Goal: Task Accomplishment & Management: Use online tool/utility

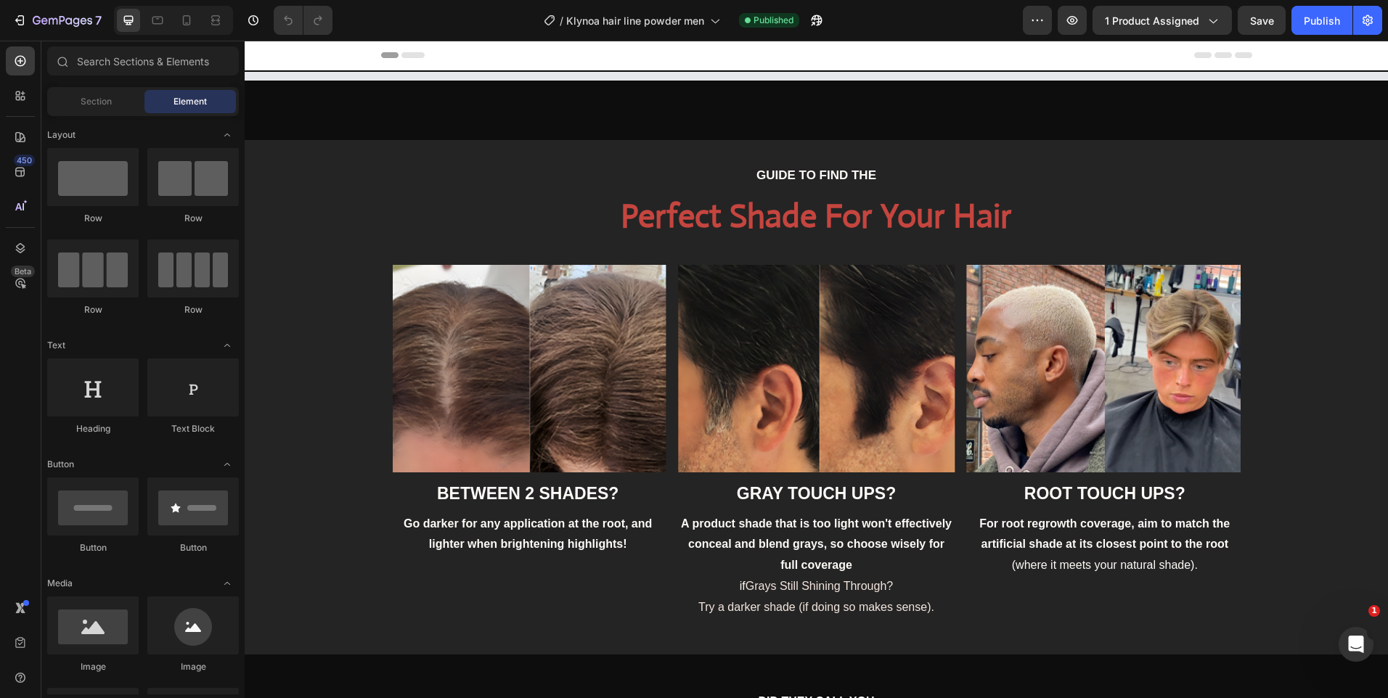
select select "Light blonde"
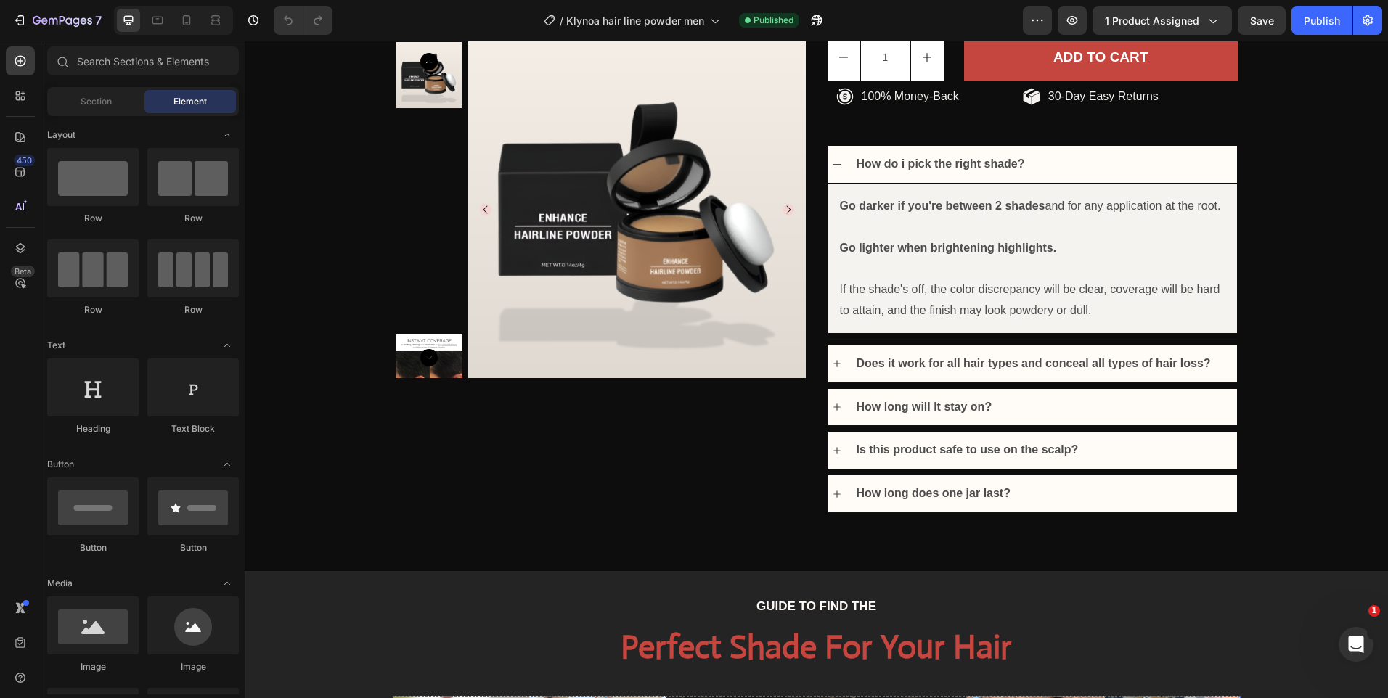
scroll to position [1161, 0]
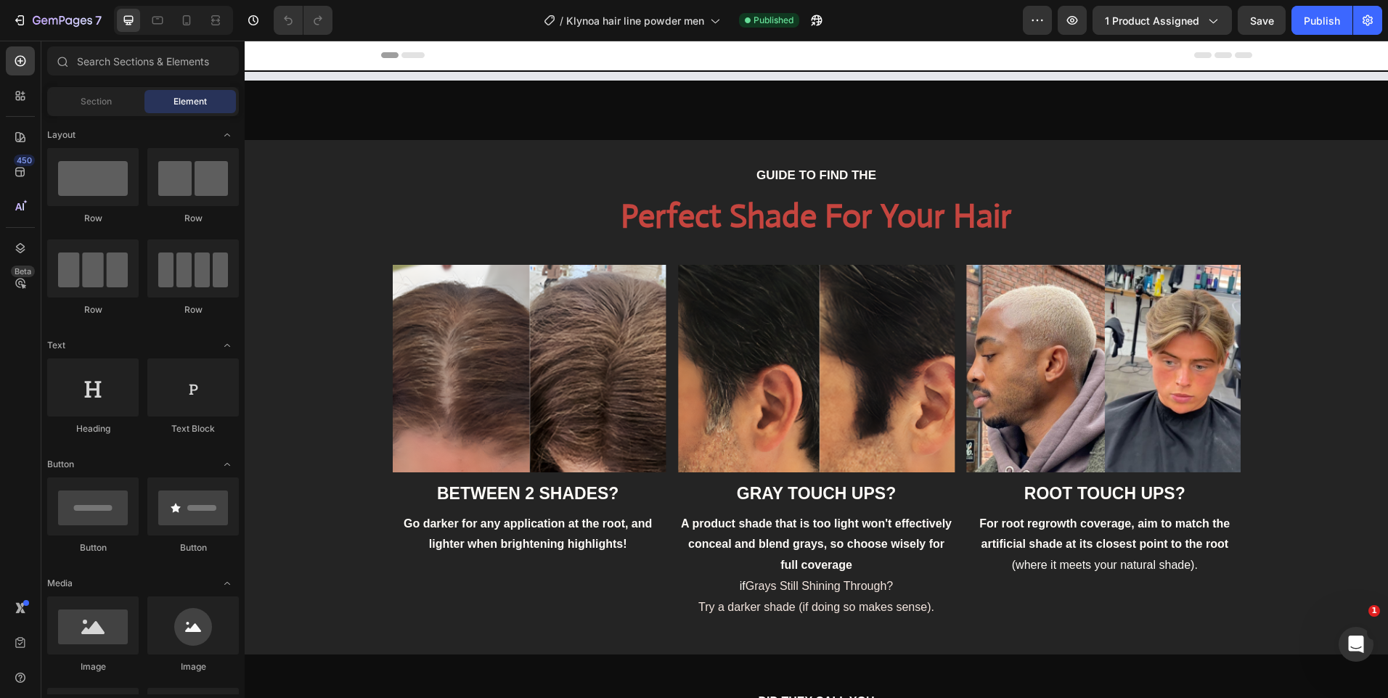
select select "Light blonde"
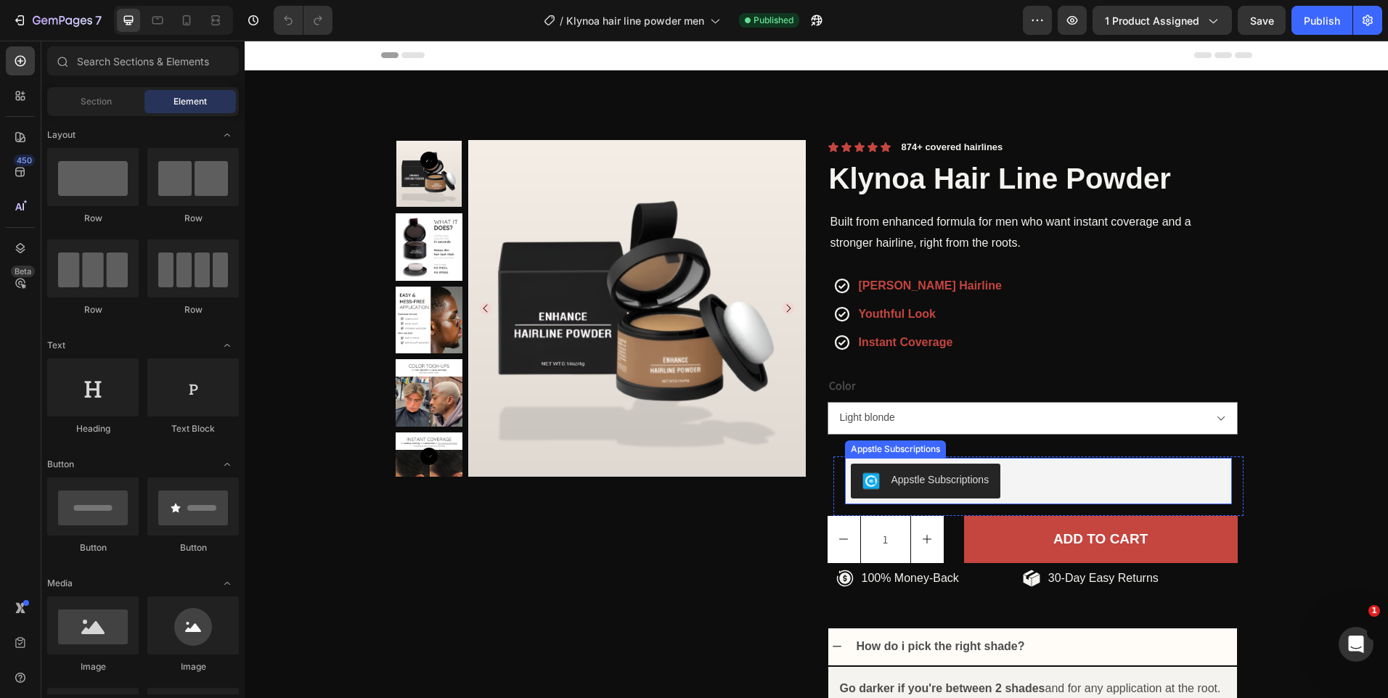
click at [1015, 477] on div "Appstle Subscriptions" at bounding box center [1038, 481] width 375 height 35
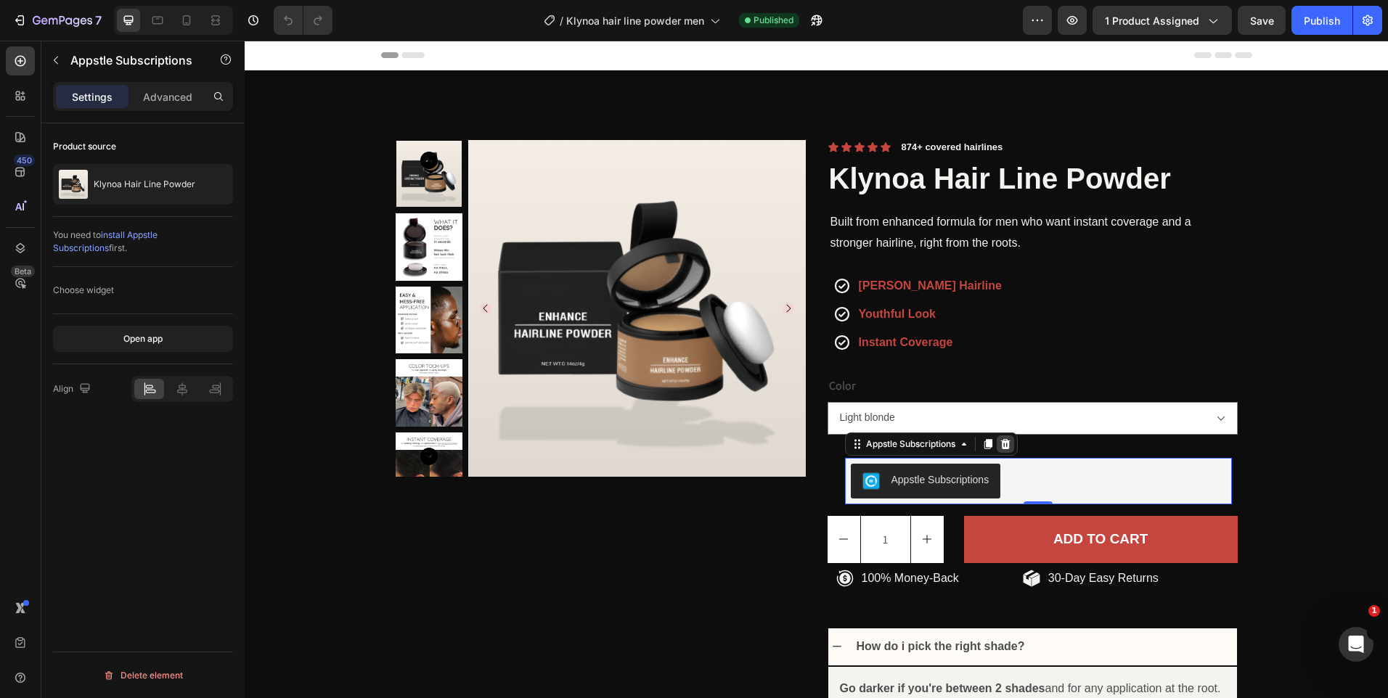
click at [1005, 441] on icon at bounding box center [1006, 444] width 12 height 12
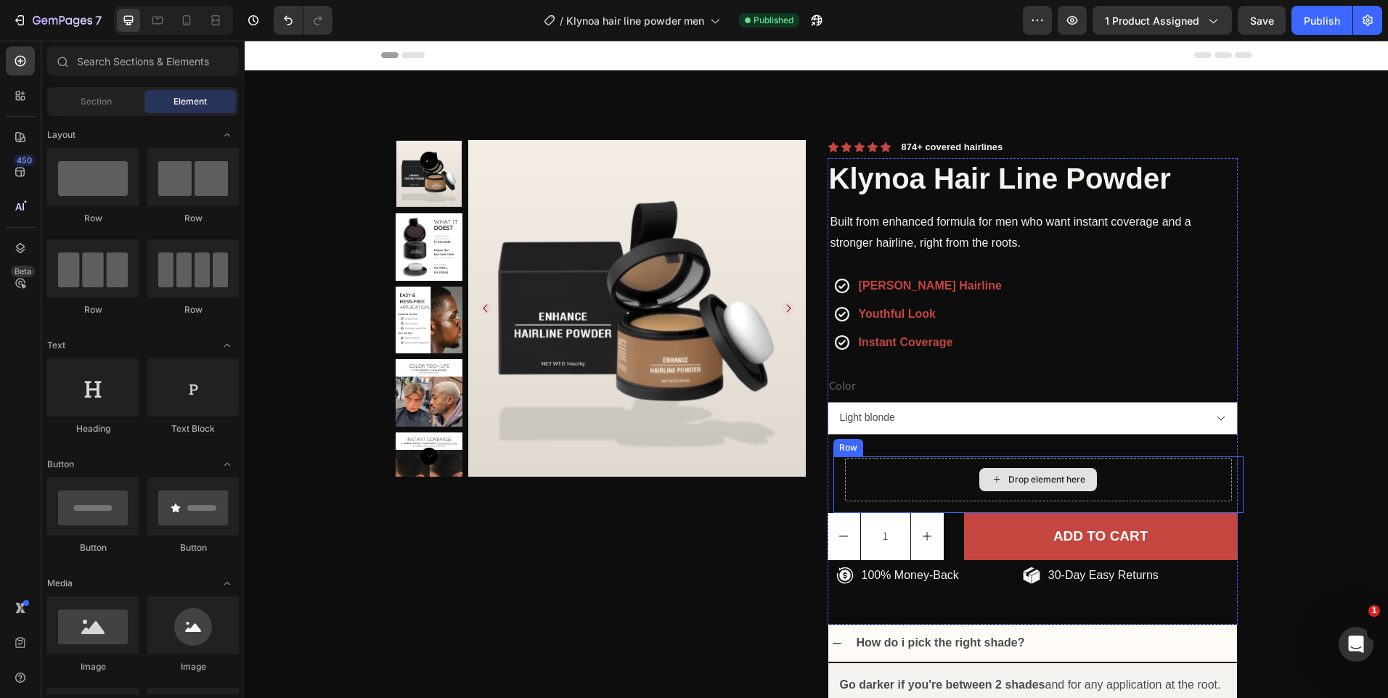
click at [909, 463] on div "Drop element here" at bounding box center [1038, 480] width 387 height 44
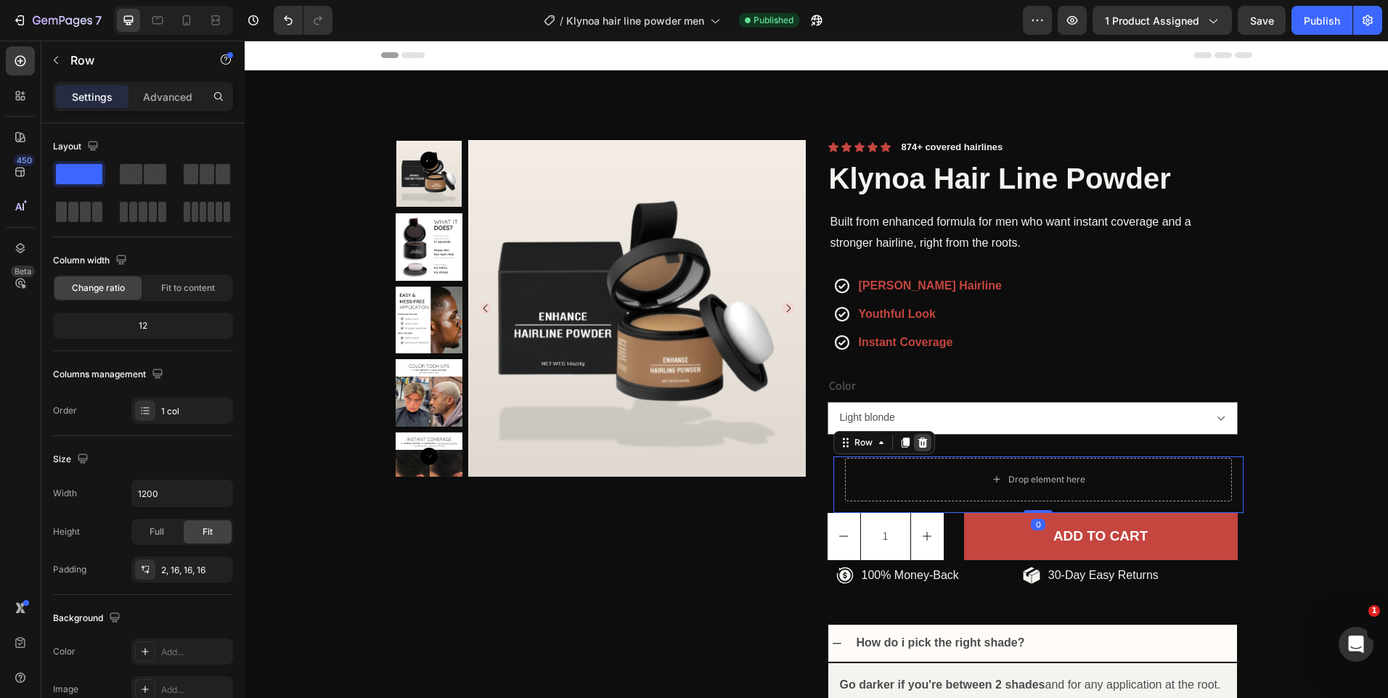
click at [917, 446] on icon at bounding box center [921, 442] width 9 height 10
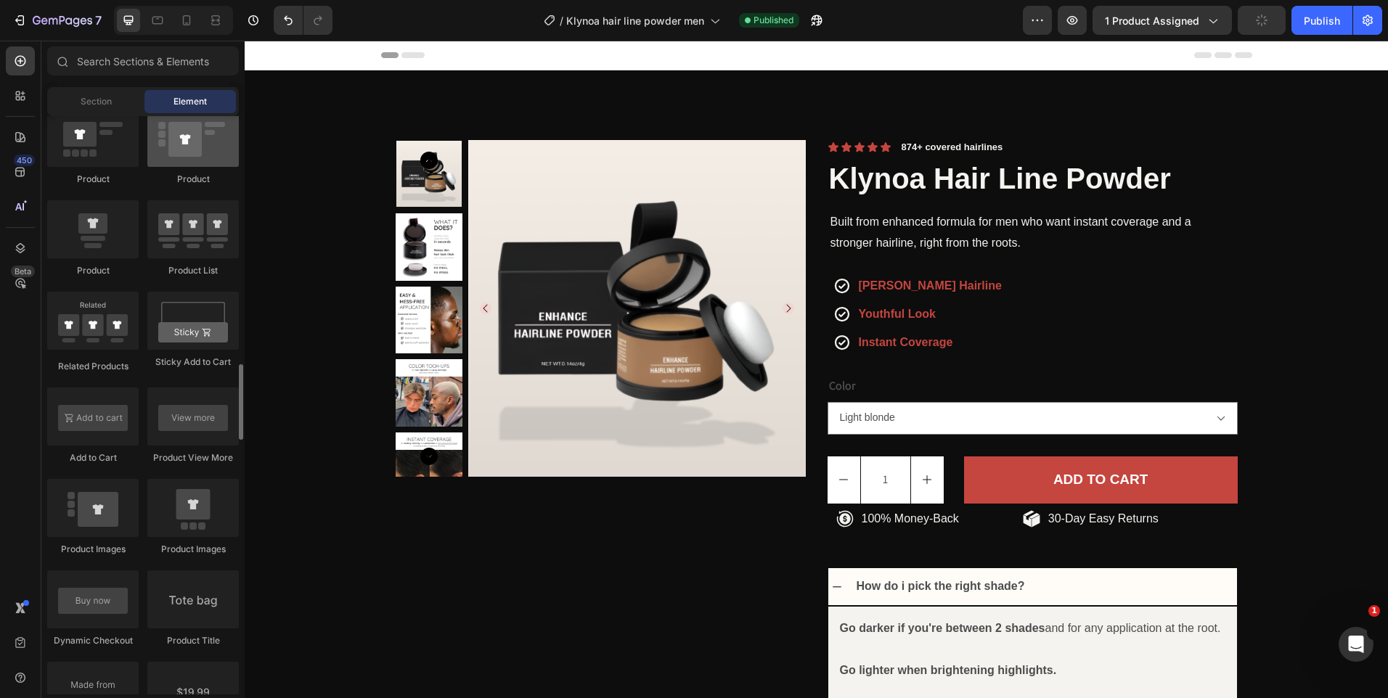
scroll to position [2105, 0]
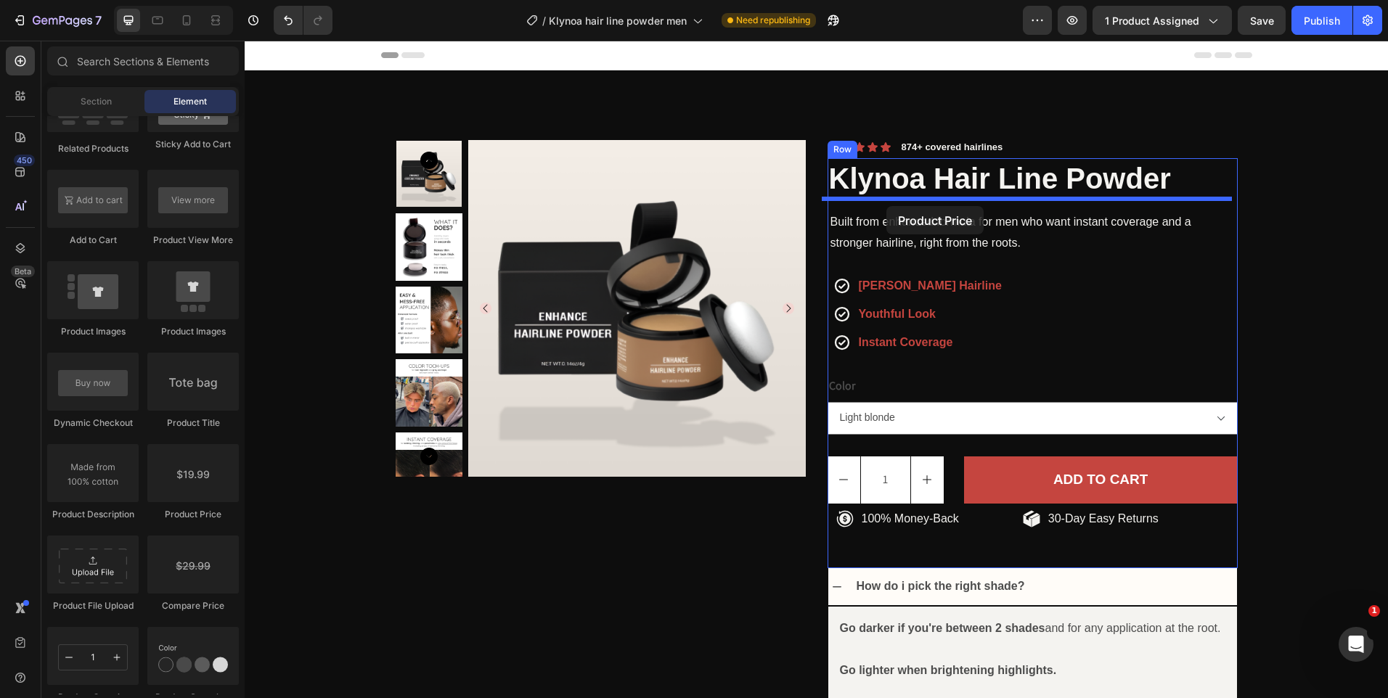
drag, startPoint x: 324, startPoint y: 433, endPoint x: 886, endPoint y: 206, distance: 606.7
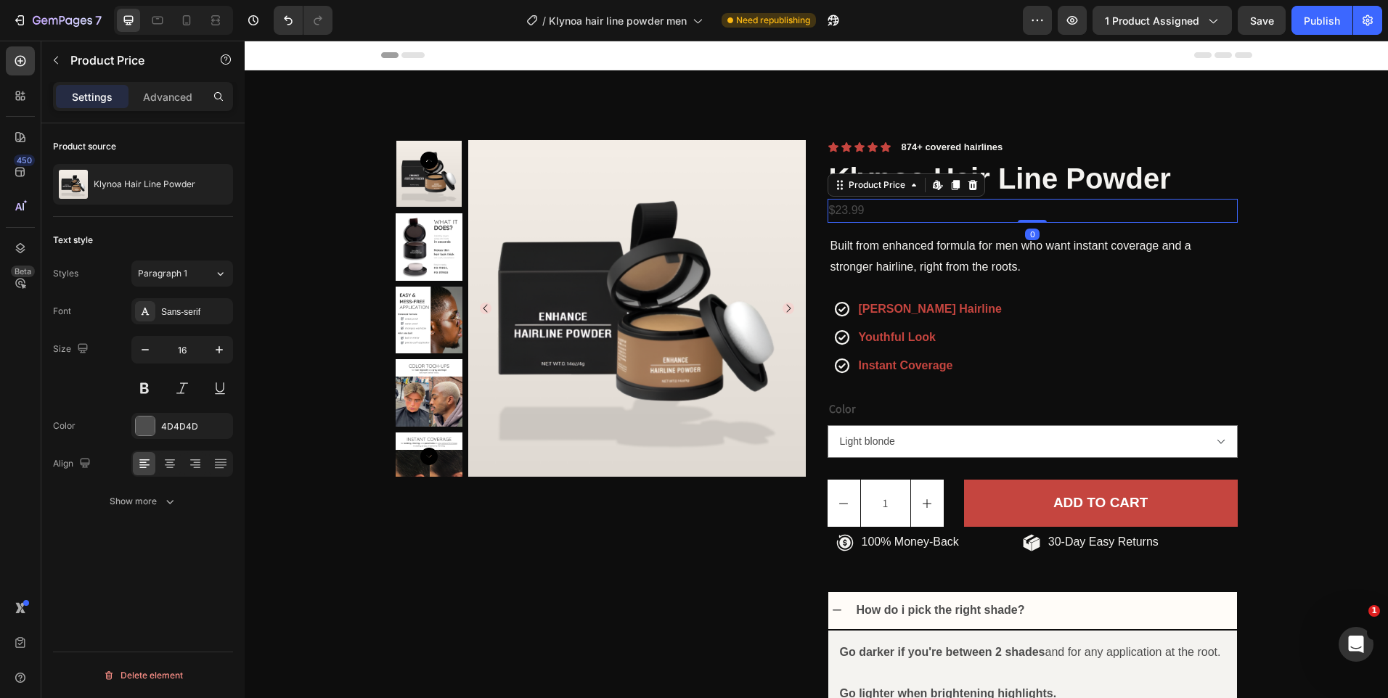
click at [875, 208] on div "$23.99" at bounding box center [1032, 211] width 410 height 24
click at [179, 419] on div "4D4D4D" at bounding box center [182, 426] width 102 height 26
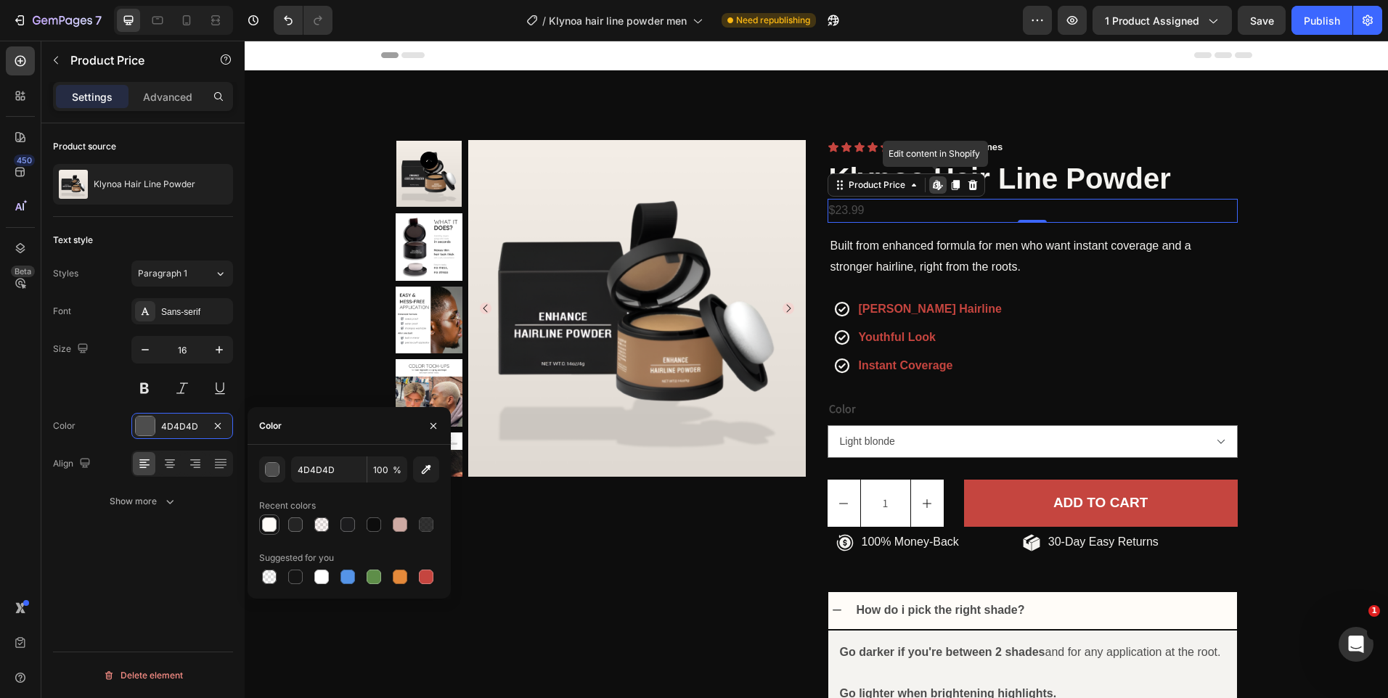
click at [271, 516] on div at bounding box center [269, 524] width 17 height 17
type input "FFFCF8"
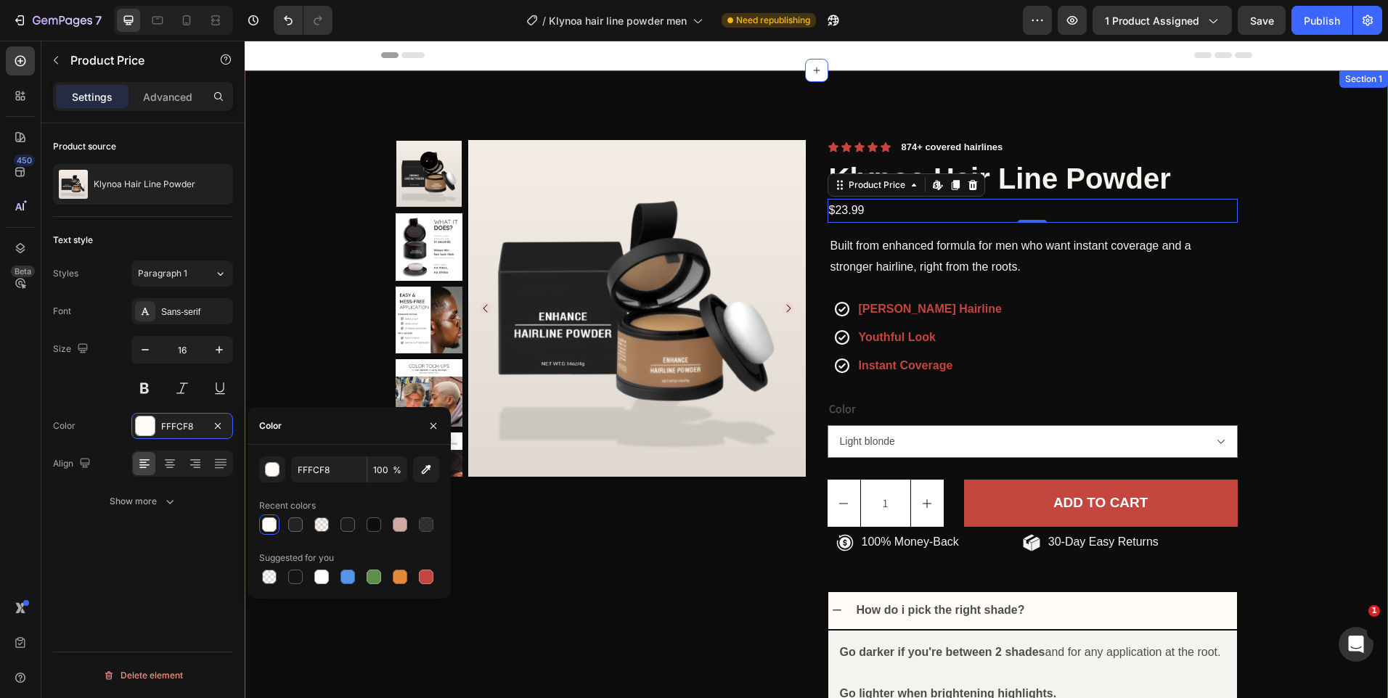
click at [1254, 152] on div "Product Images Icon Icon Icon Icon Icon Icon List 874+ covered hairlines Text B…" at bounding box center [816, 514] width 1143 height 889
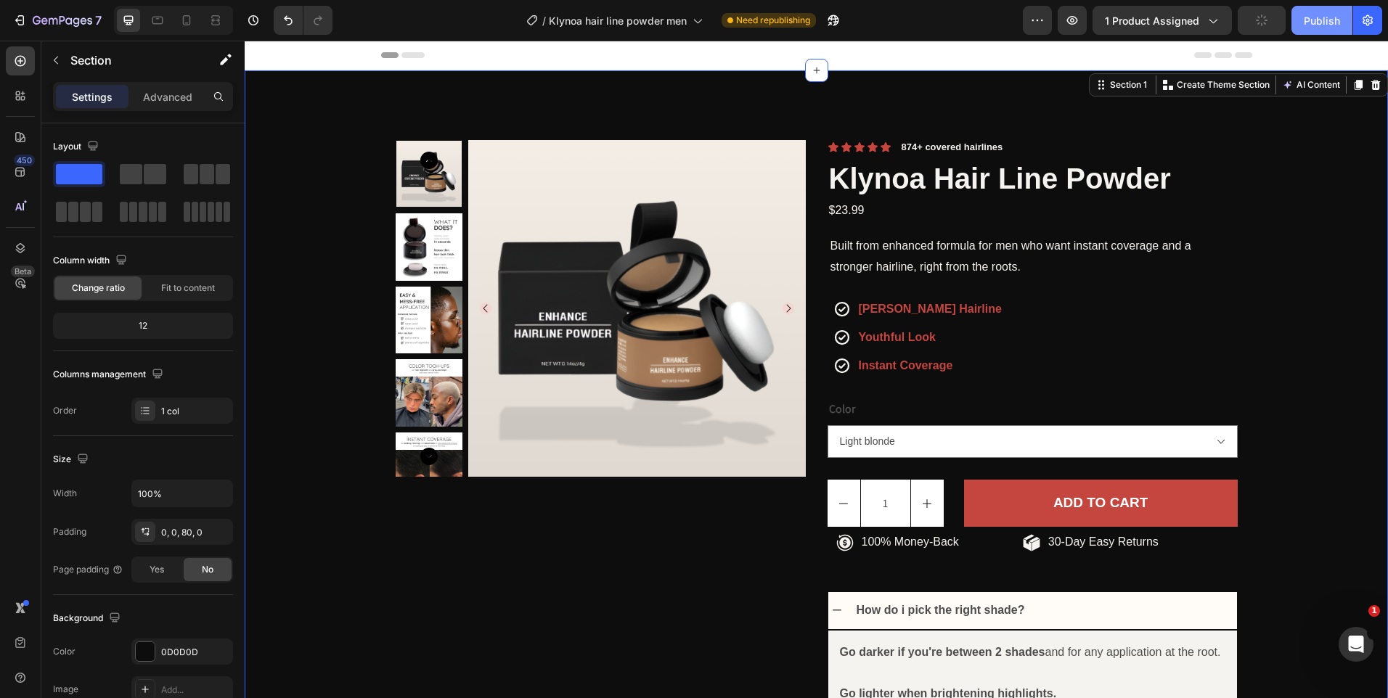
click at [1325, 20] on div "Publish" at bounding box center [1322, 20] width 36 height 15
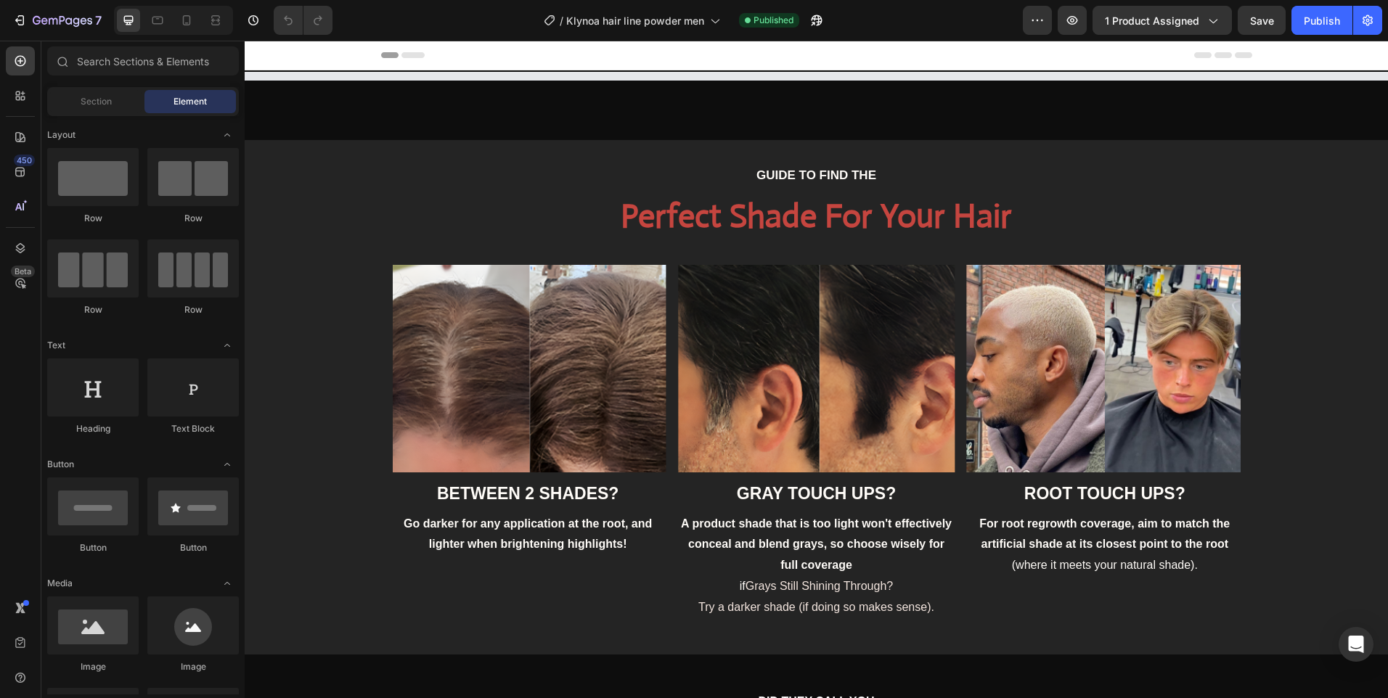
select select "Light blonde"
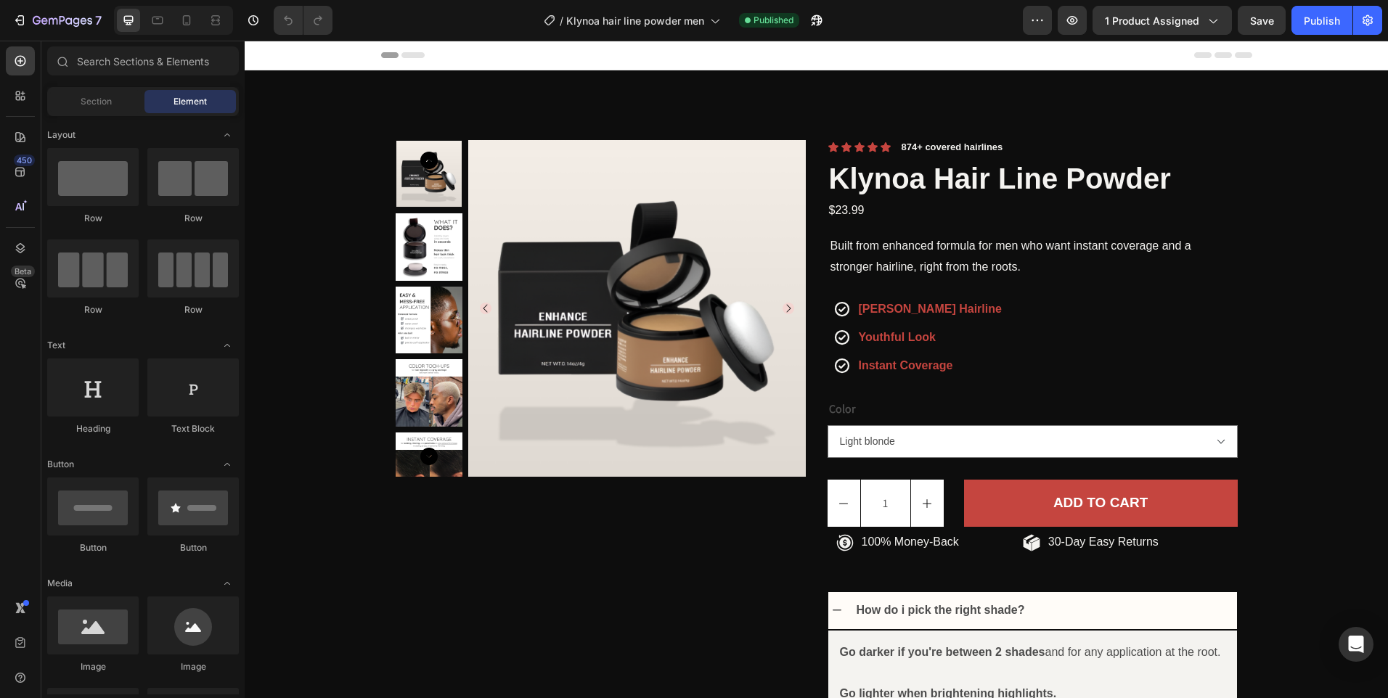
drag, startPoint x: 245, startPoint y: 41, endPoint x: 857, endPoint y: 213, distance: 635.6
click at [857, 213] on div "$23.99" at bounding box center [1032, 211] width 410 height 24
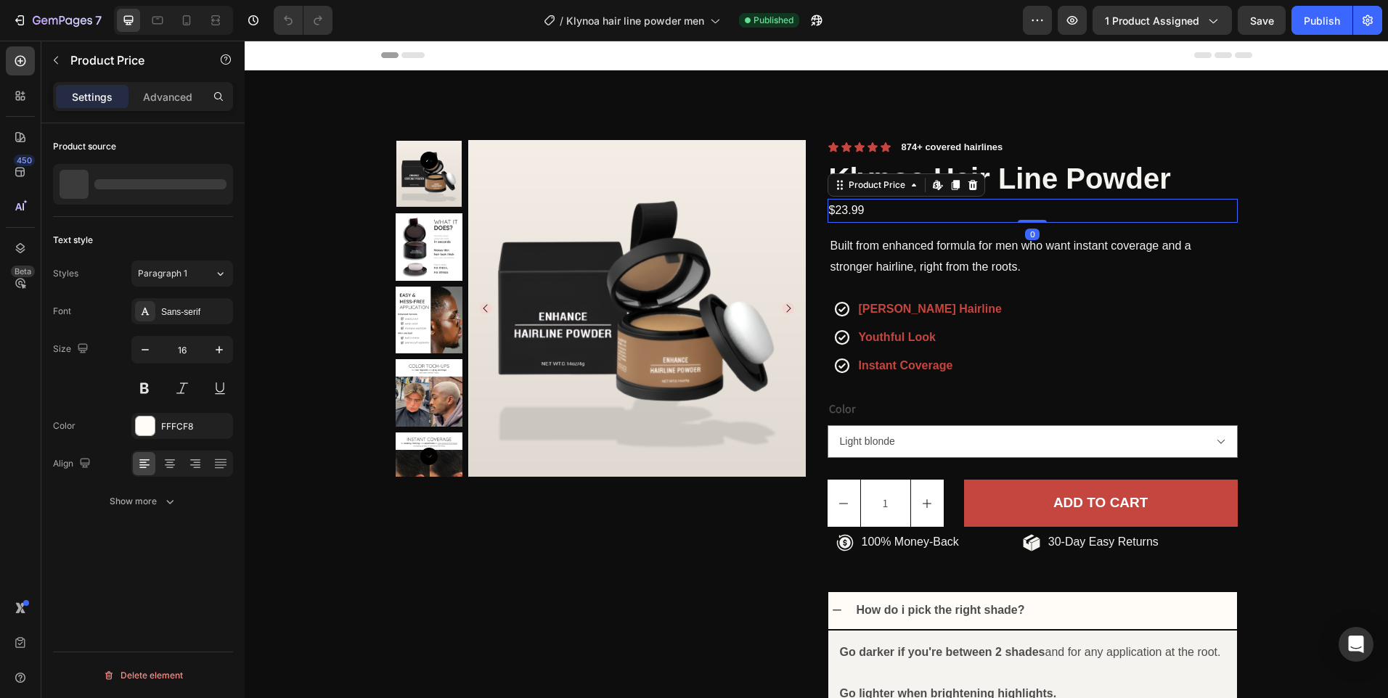
click at [854, 212] on div "$23.99" at bounding box center [1032, 211] width 410 height 24
click at [221, 348] on icon "button" at bounding box center [219, 350] width 15 height 15
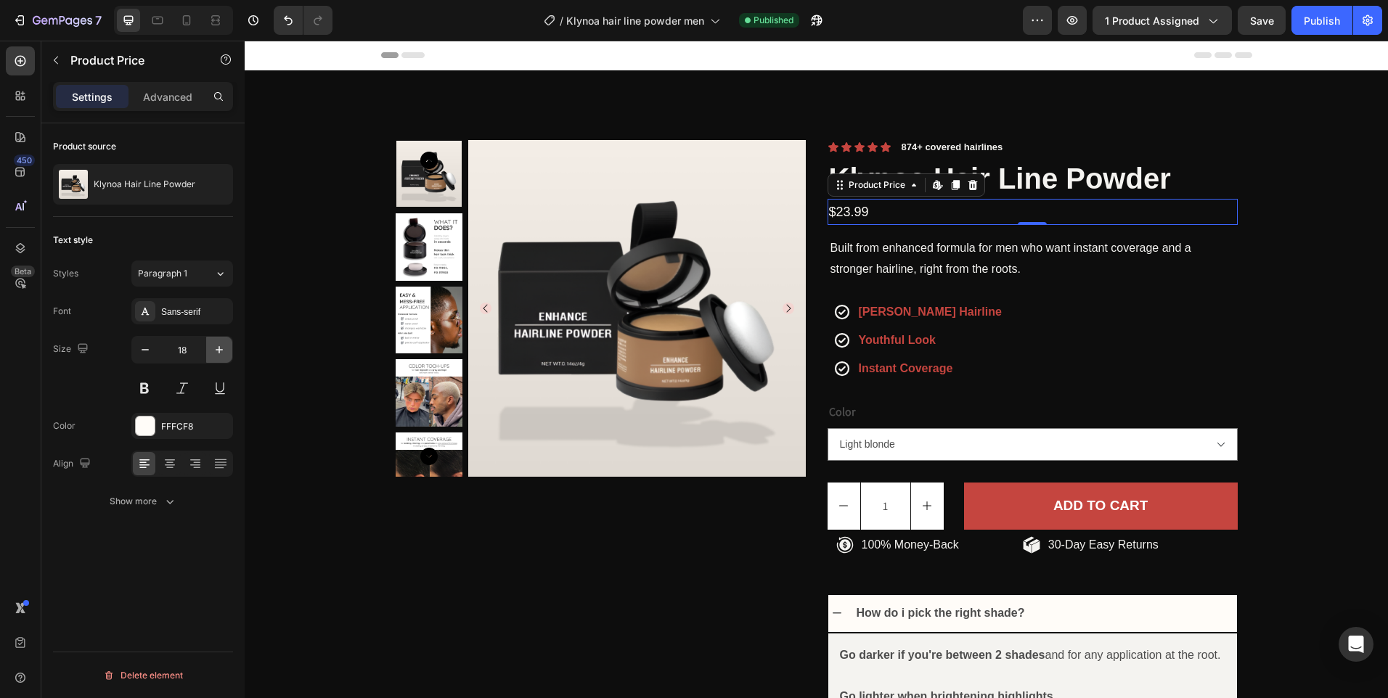
click at [221, 348] on icon "button" at bounding box center [219, 350] width 15 height 15
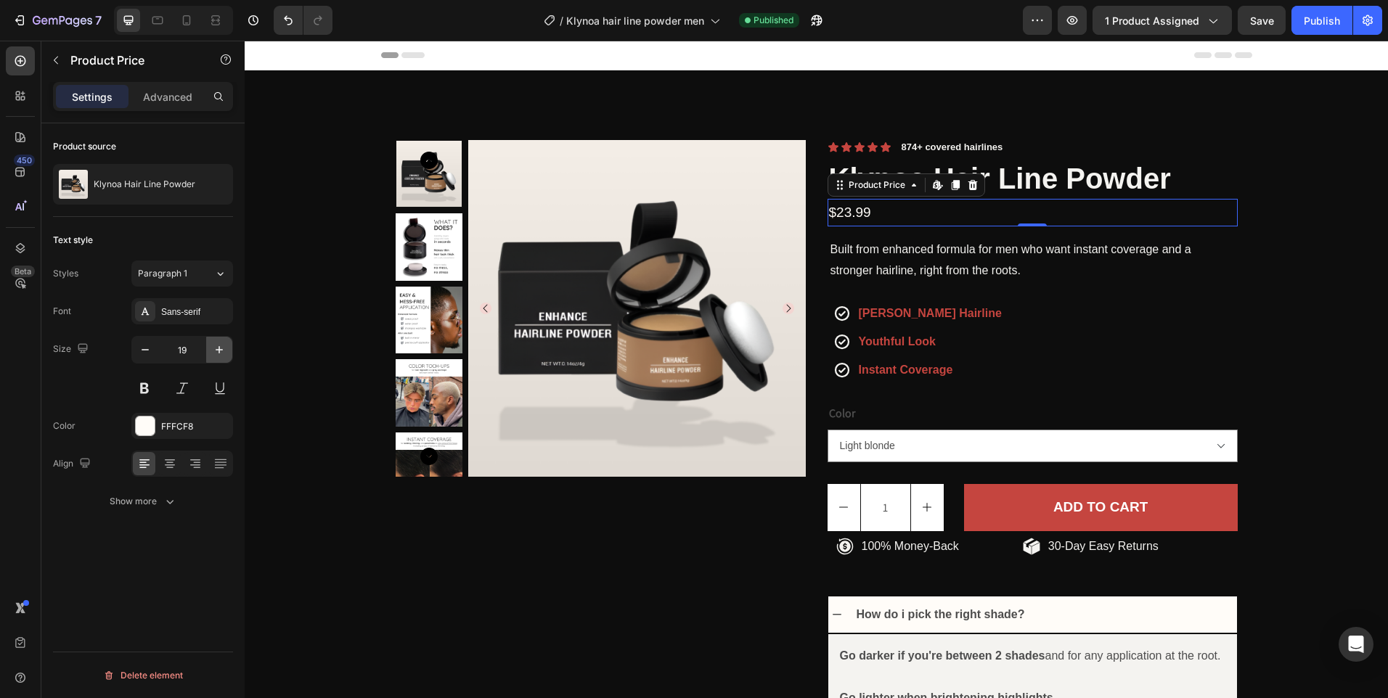
click at [221, 348] on icon "button" at bounding box center [219, 350] width 15 height 15
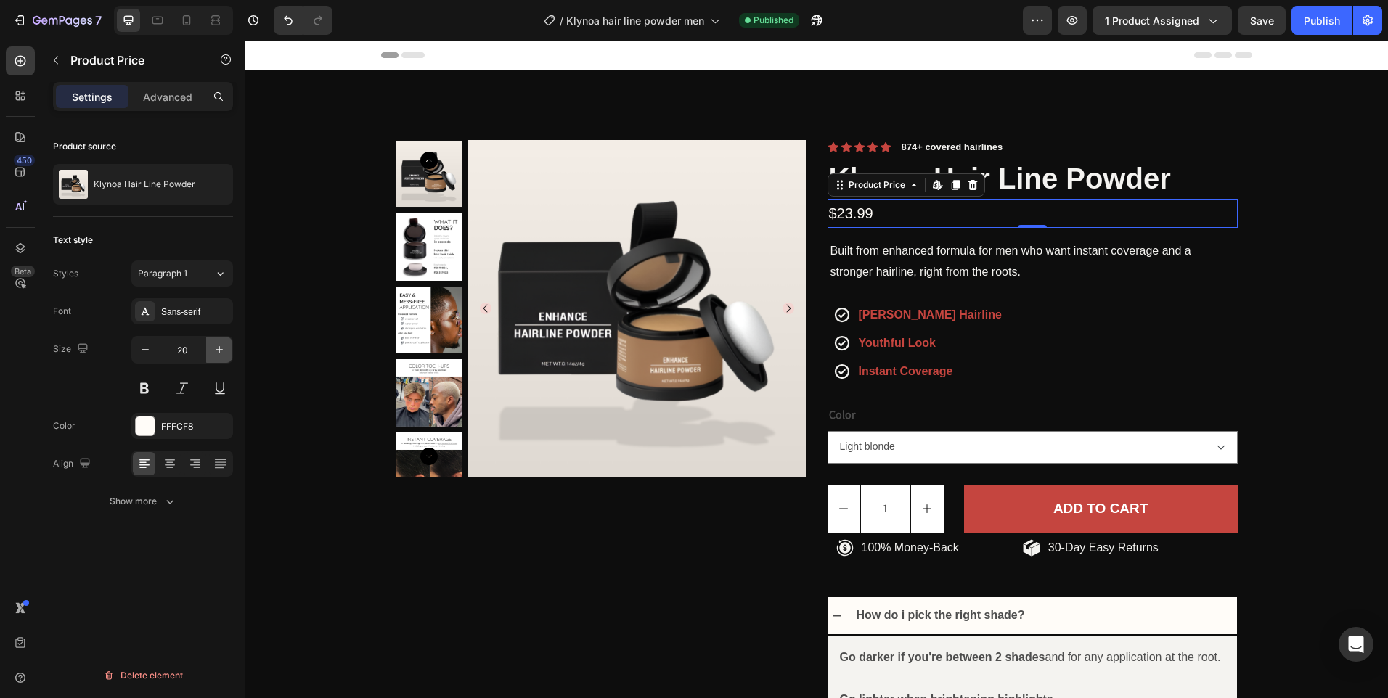
click at [221, 348] on icon "button" at bounding box center [219, 350] width 15 height 15
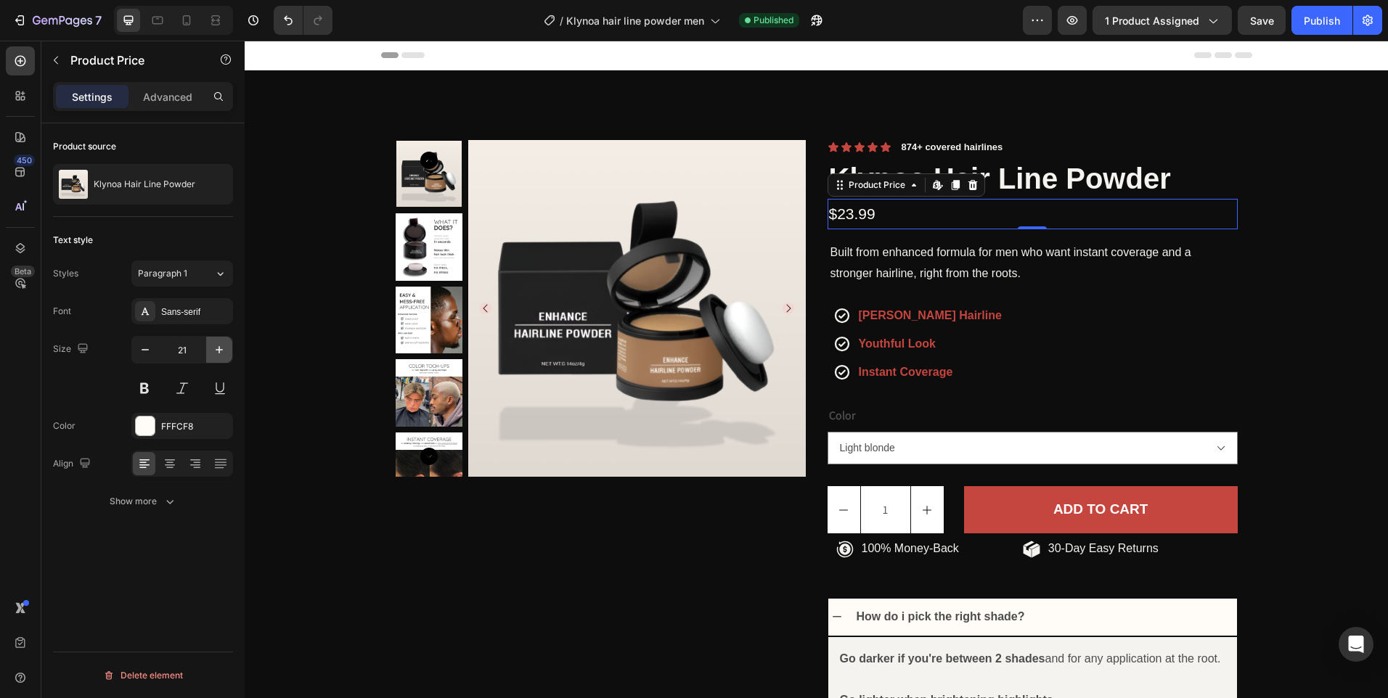
click at [221, 348] on icon "button" at bounding box center [219, 350] width 15 height 15
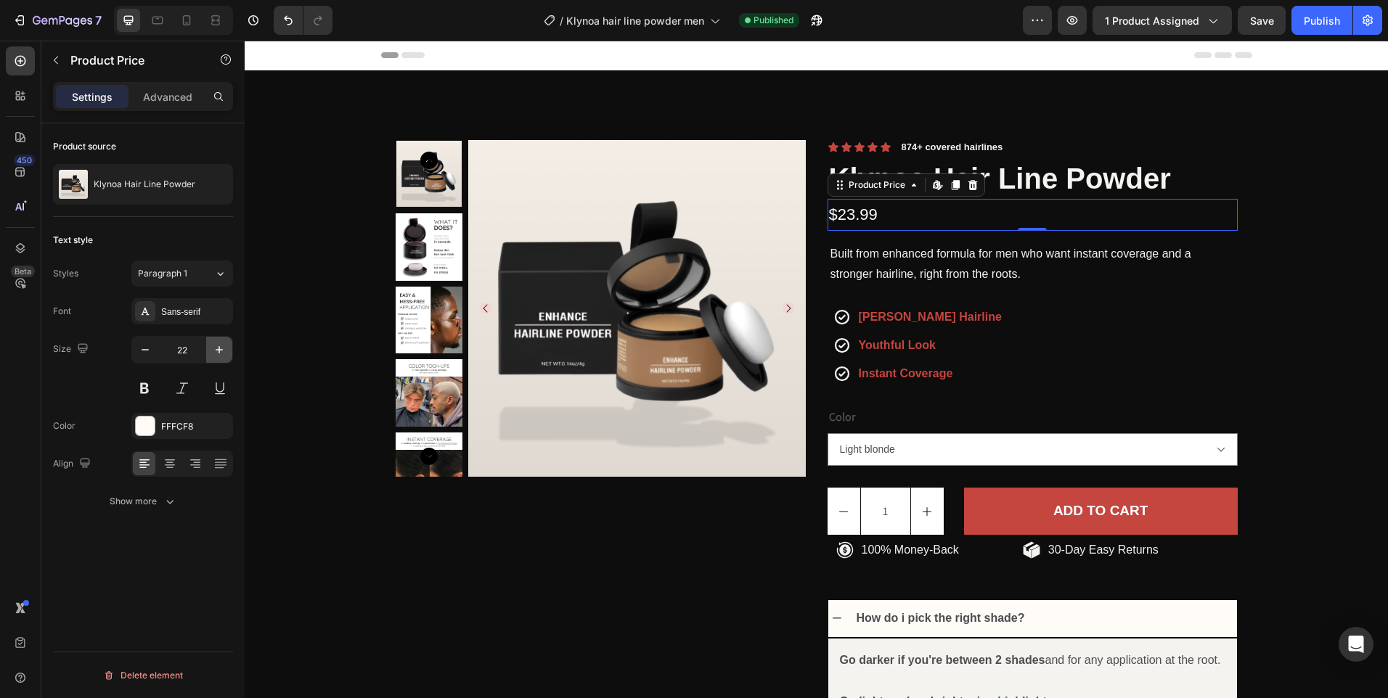
type input "23"
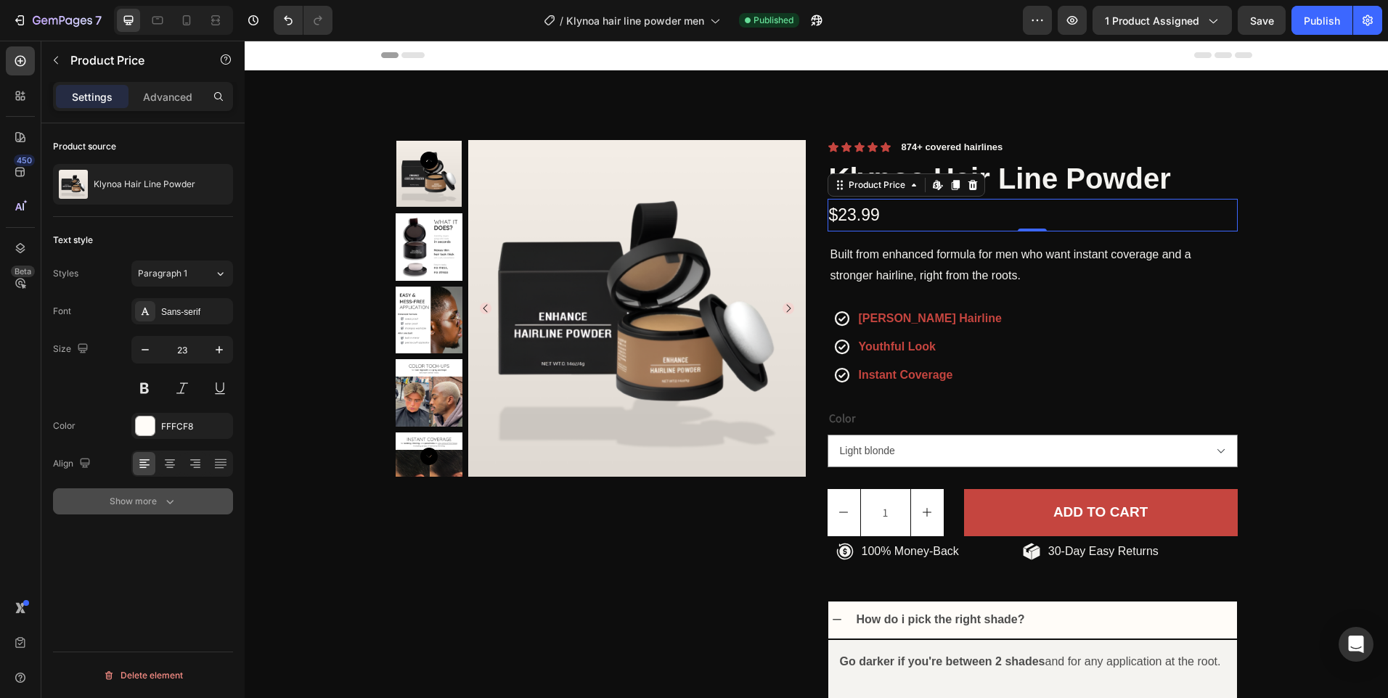
click at [126, 501] on div "Show more" at bounding box center [144, 501] width 68 height 15
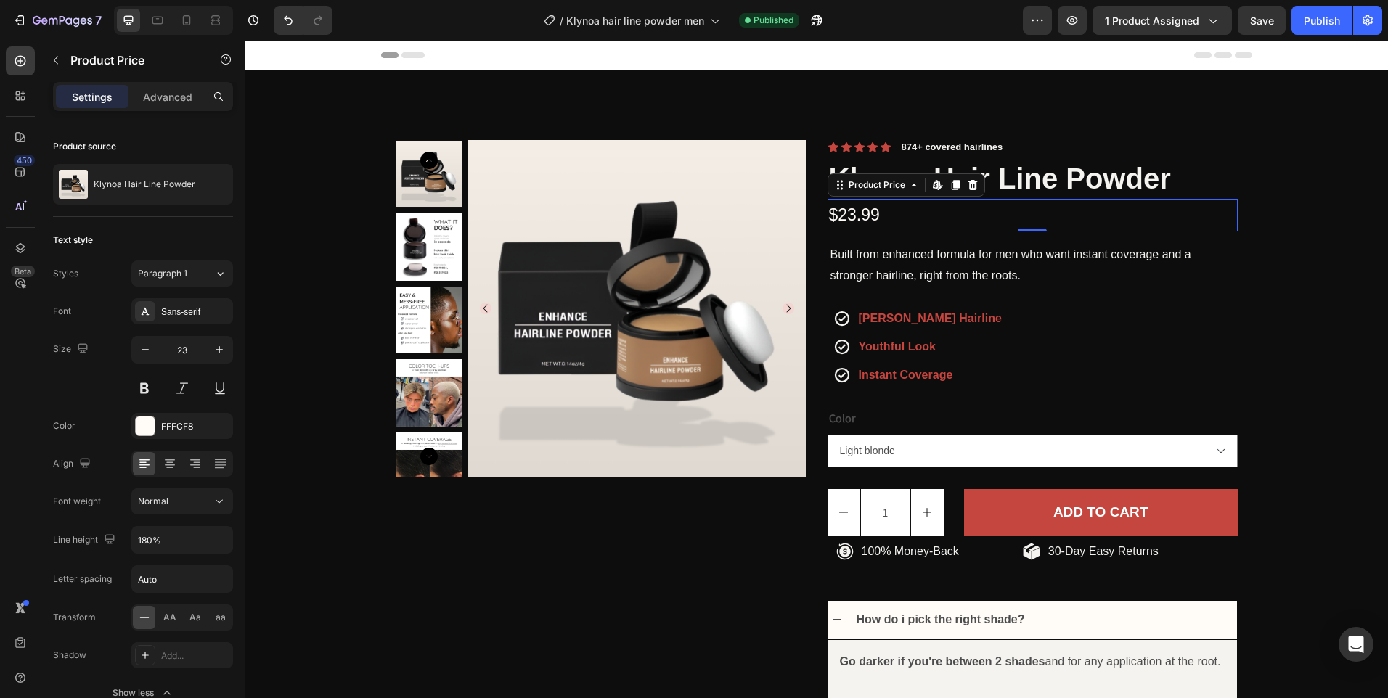
scroll to position [78, 0]
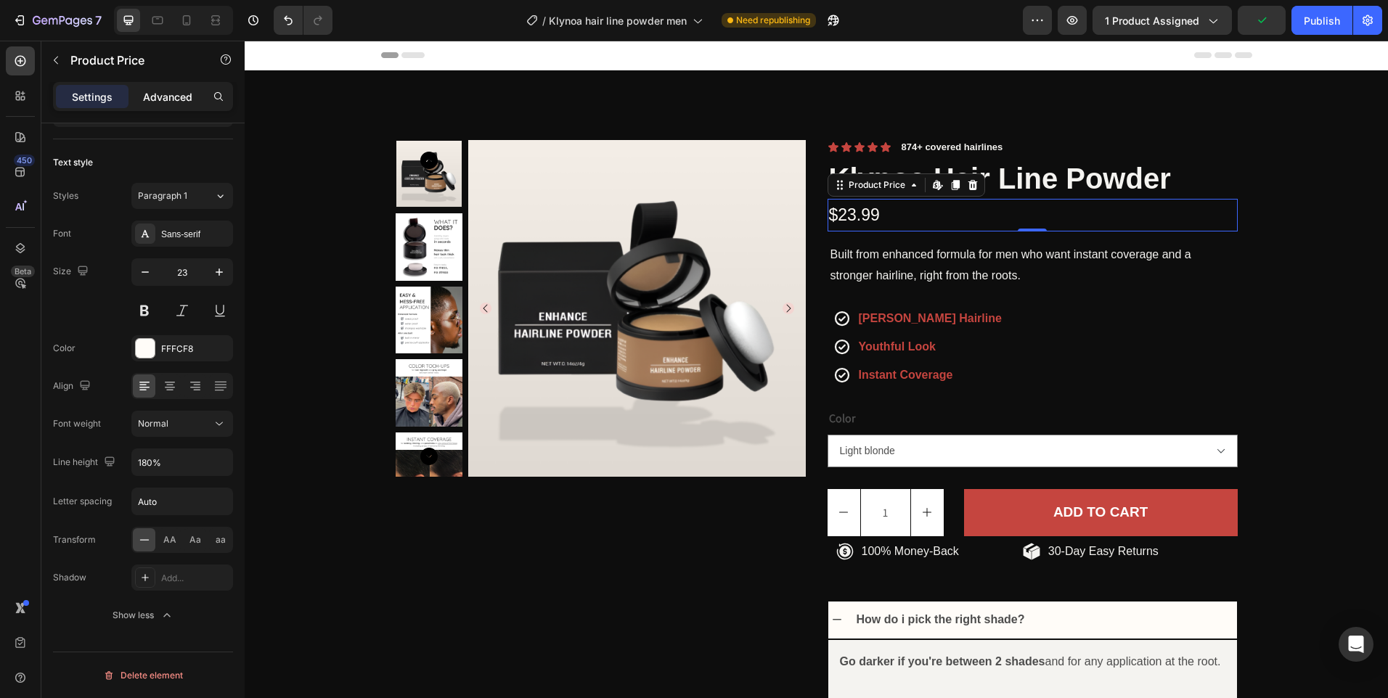
click at [174, 99] on p "Advanced" at bounding box center [167, 96] width 49 height 15
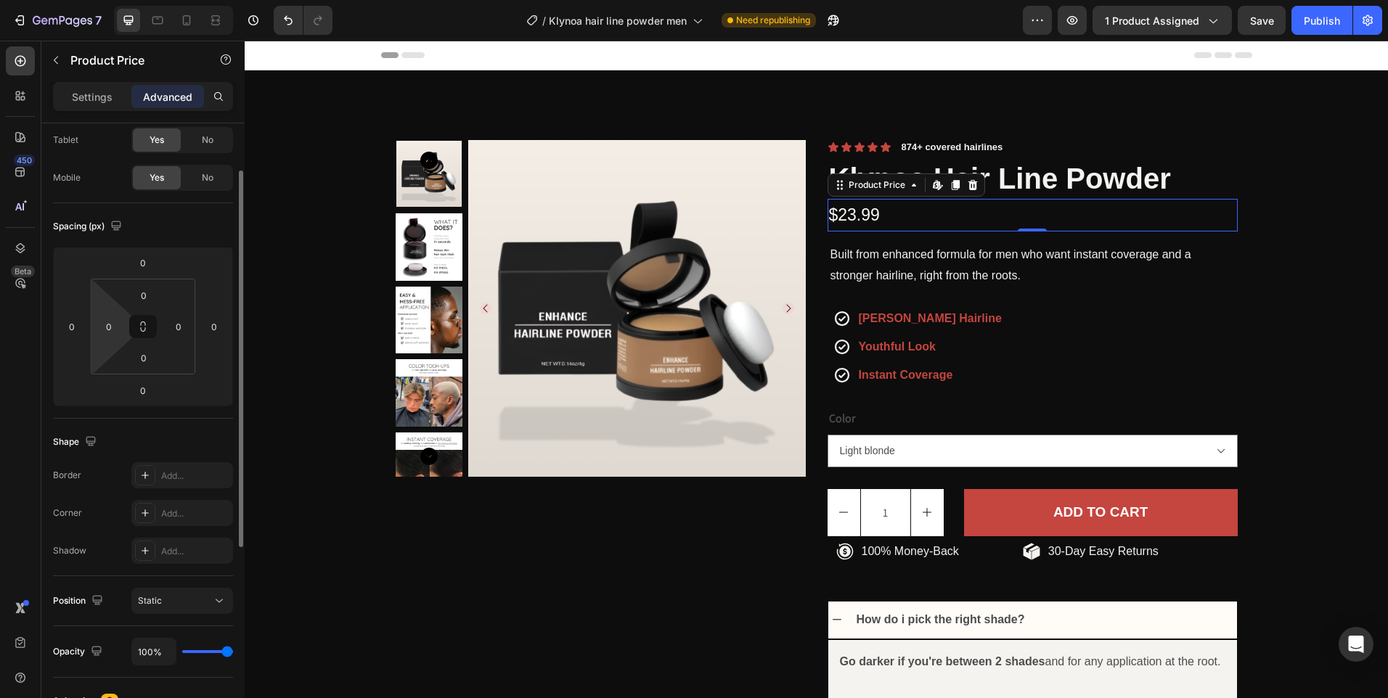
click at [112, 324] on input "0" at bounding box center [109, 327] width 22 height 22
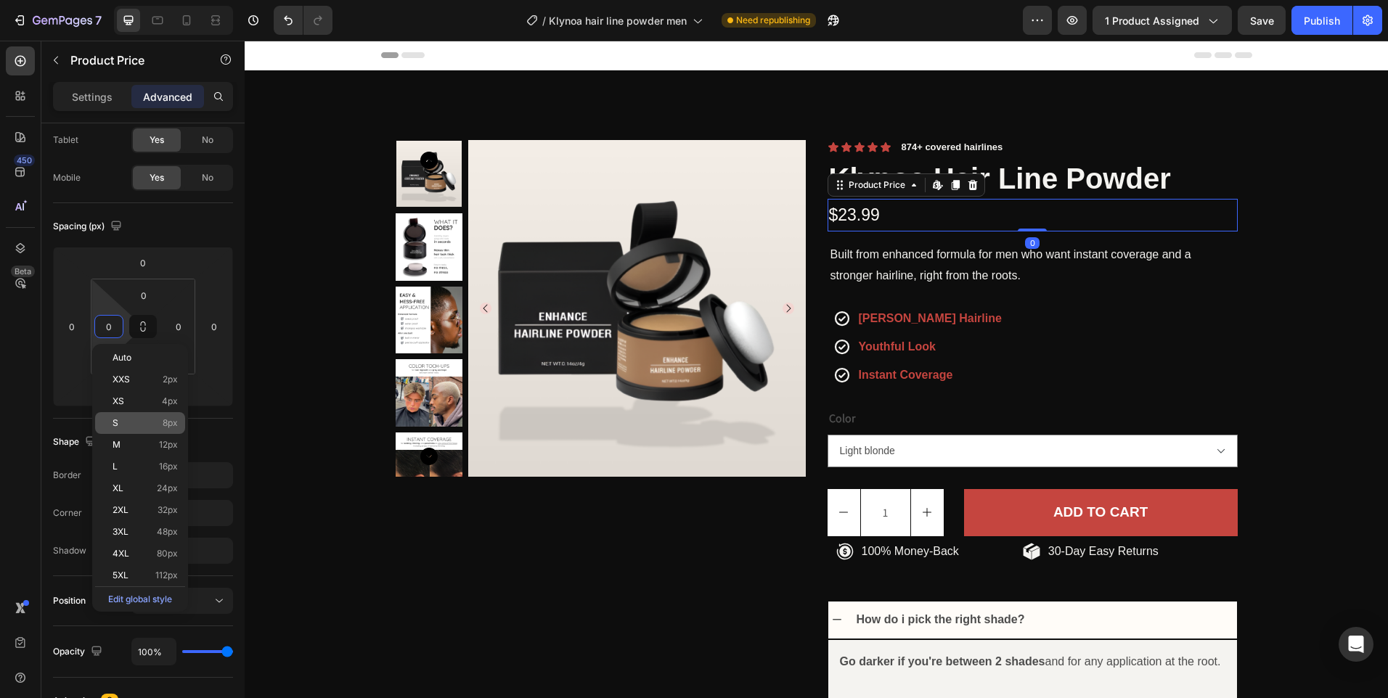
click at [129, 433] on div "S 8px" at bounding box center [140, 423] width 90 height 22
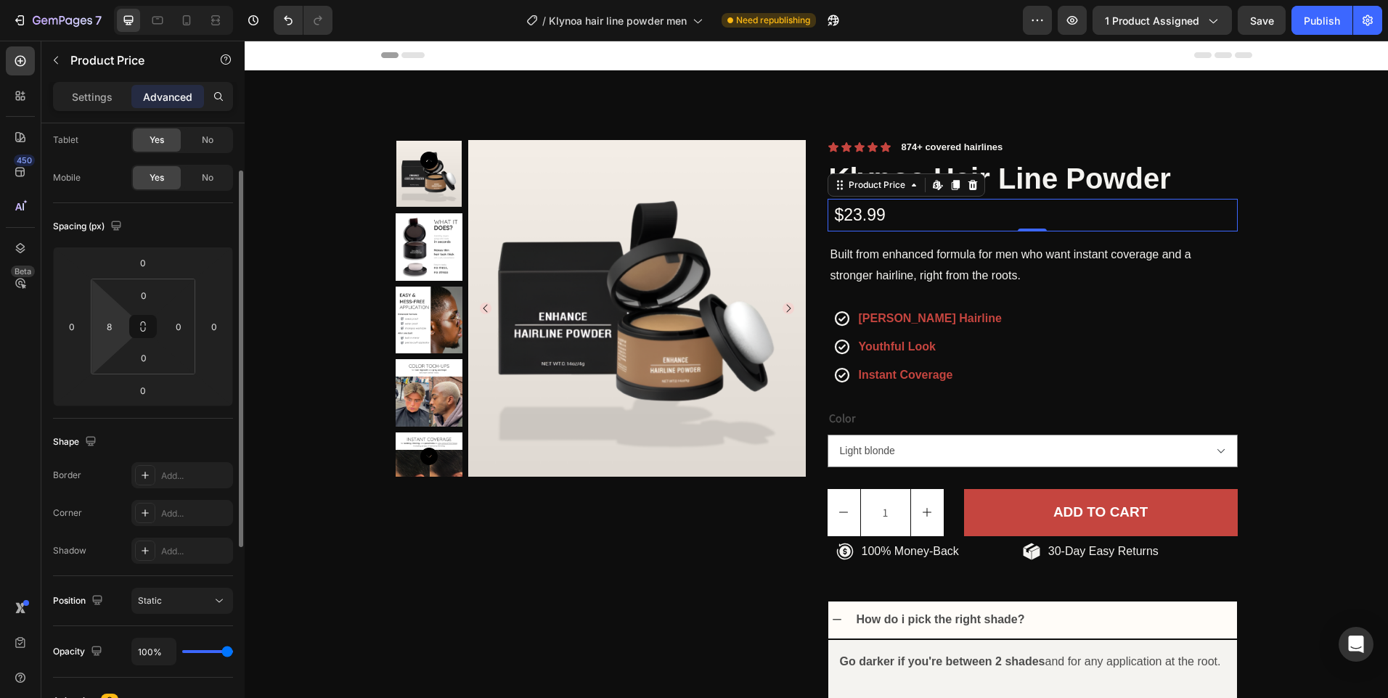
click at [123, 0] on html "7 / Klynoa hair line powder men Need republishing Preview 1 product assigned Sa…" at bounding box center [694, 0] width 1388 height 0
click at [110, 324] on input "8" at bounding box center [109, 327] width 22 height 22
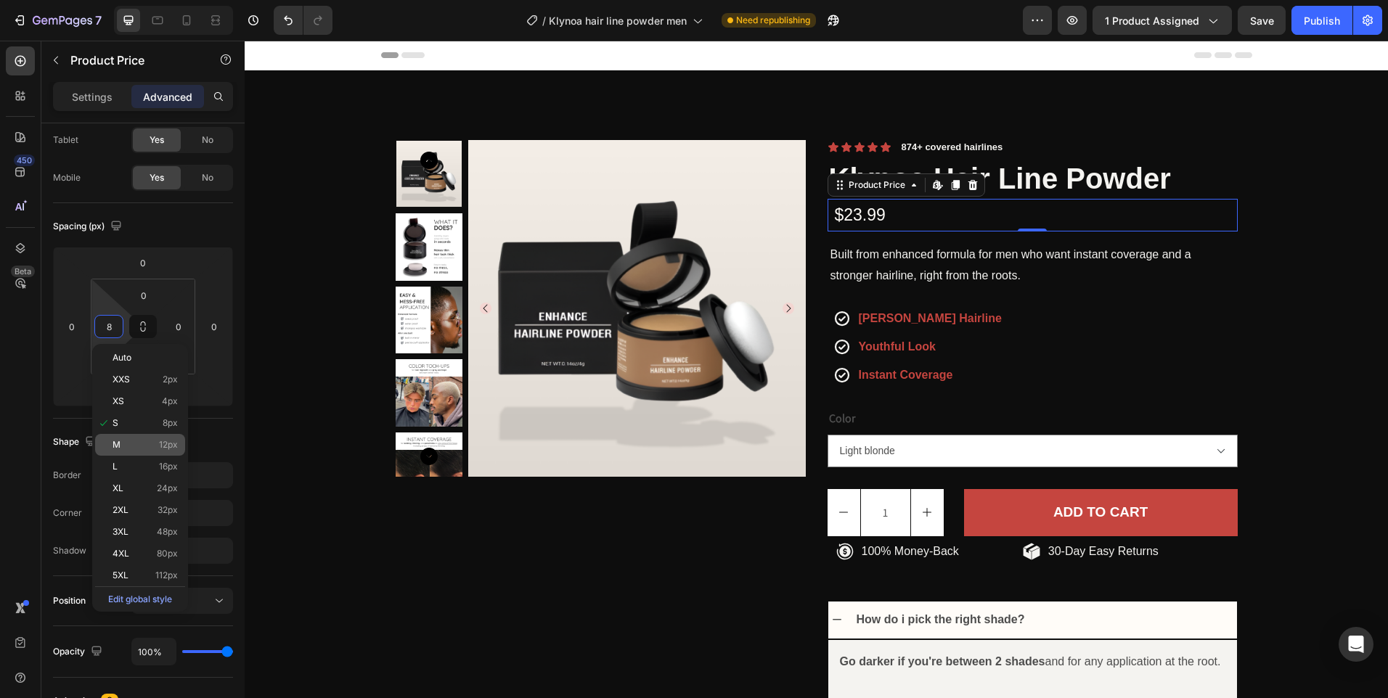
click at [136, 440] on p "M 12px" at bounding box center [145, 445] width 65 height 10
type input "12"
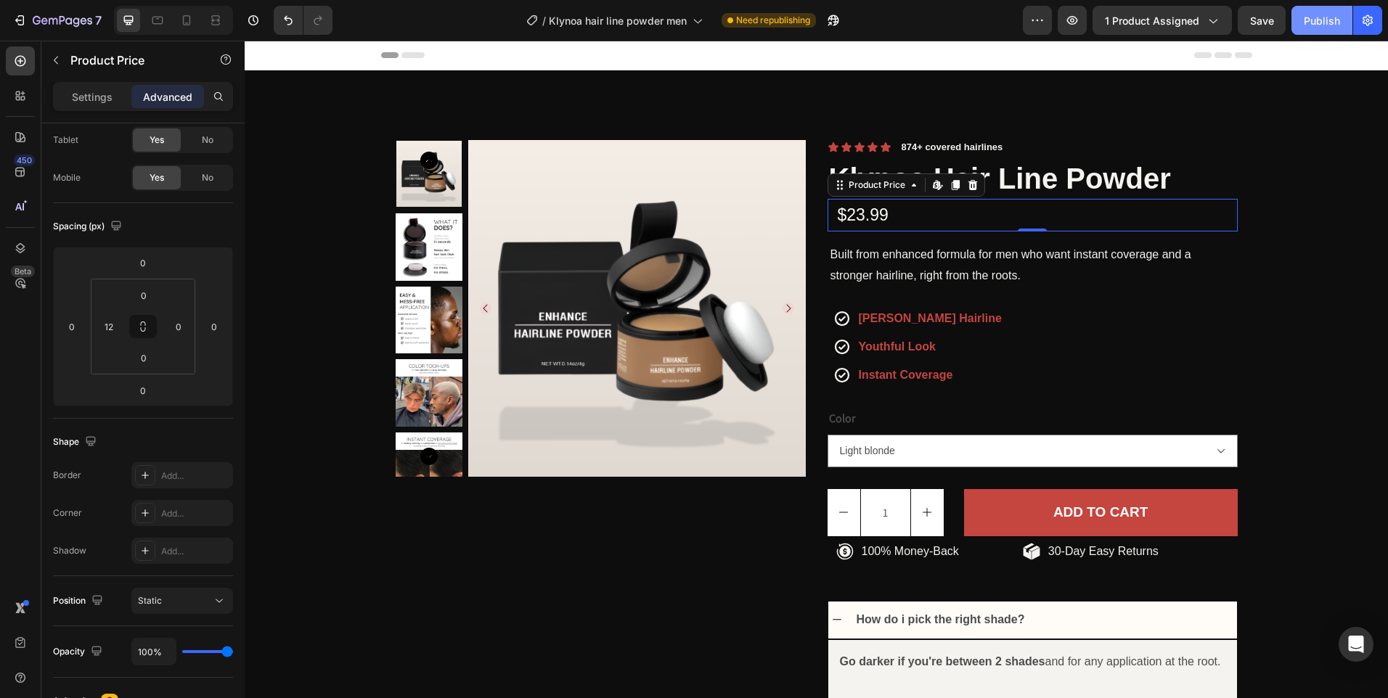
click at [1316, 22] on div "Publish" at bounding box center [1322, 20] width 36 height 15
